Goal: Find specific page/section: Find specific page/section

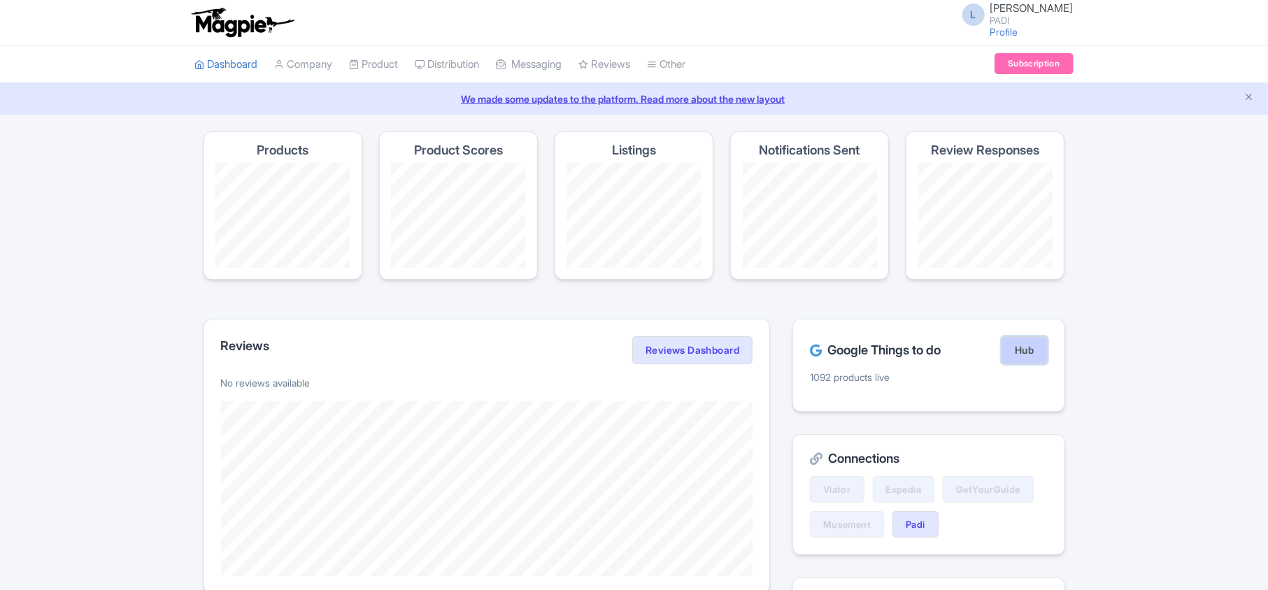
click at [1011, 343] on link "Hub" at bounding box center [1023, 350] width 45 height 28
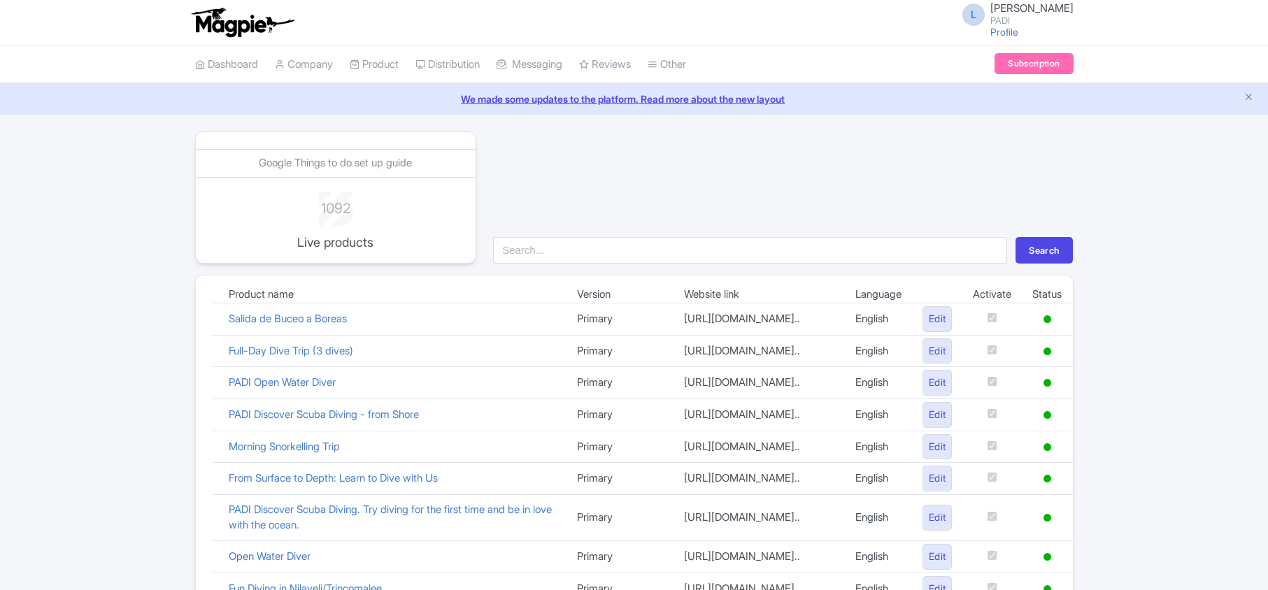
scroll to position [966, 0]
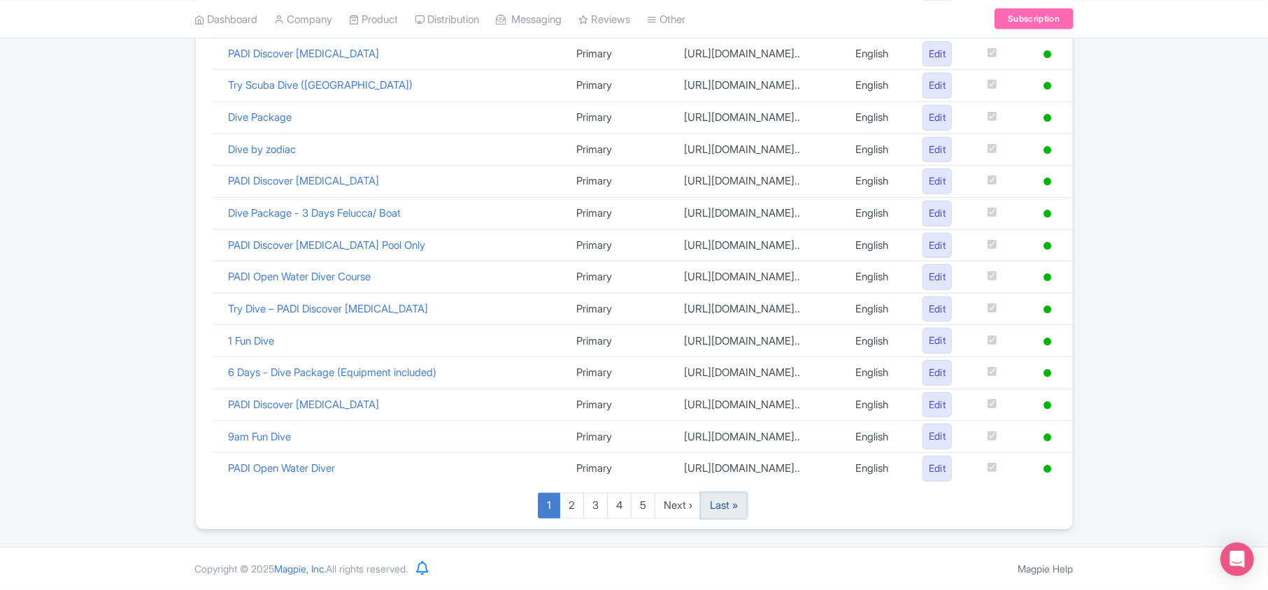
click at [733, 499] on link "Last »" at bounding box center [724, 506] width 46 height 26
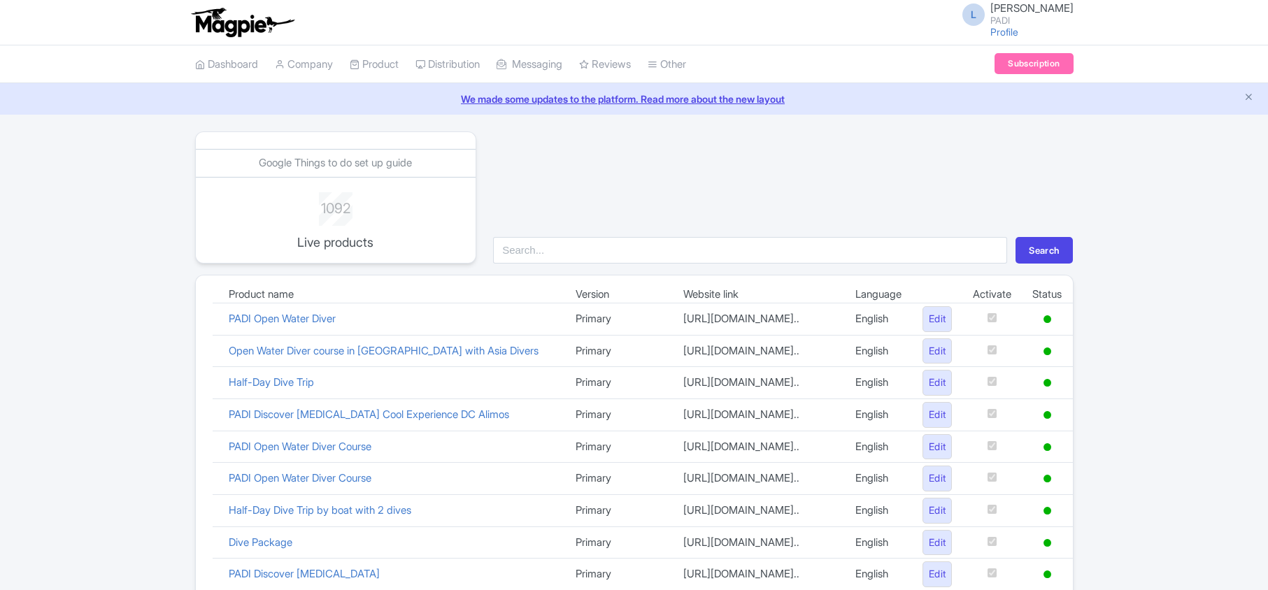
scroll to position [932, 0]
